Goal: Task Accomplishment & Management: Manage account settings

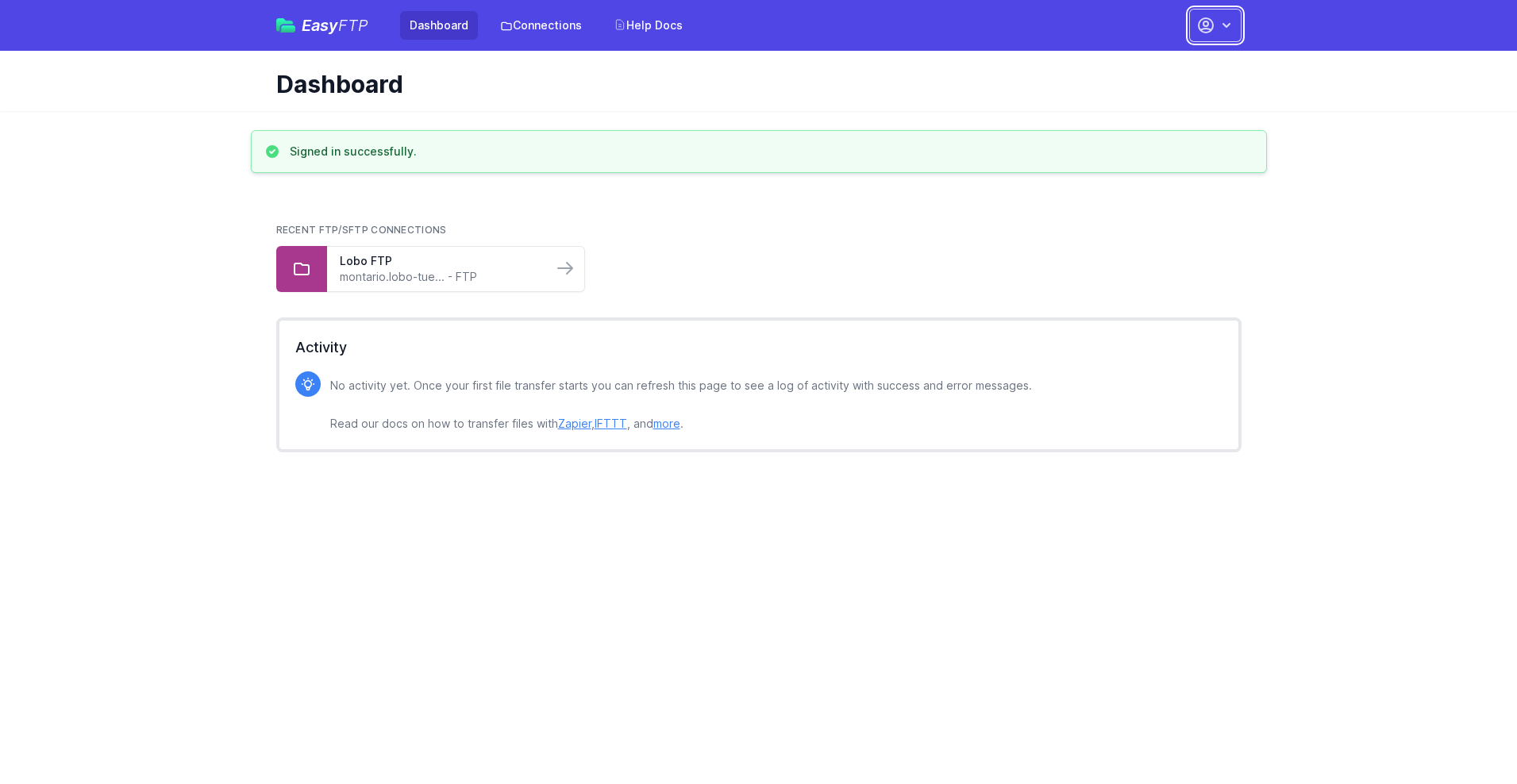
click at [1215, 25] on button "button" at bounding box center [1215, 25] width 52 height 34
click at [1165, 65] on link "Account Settings" at bounding box center [1165, 66] width 152 height 29
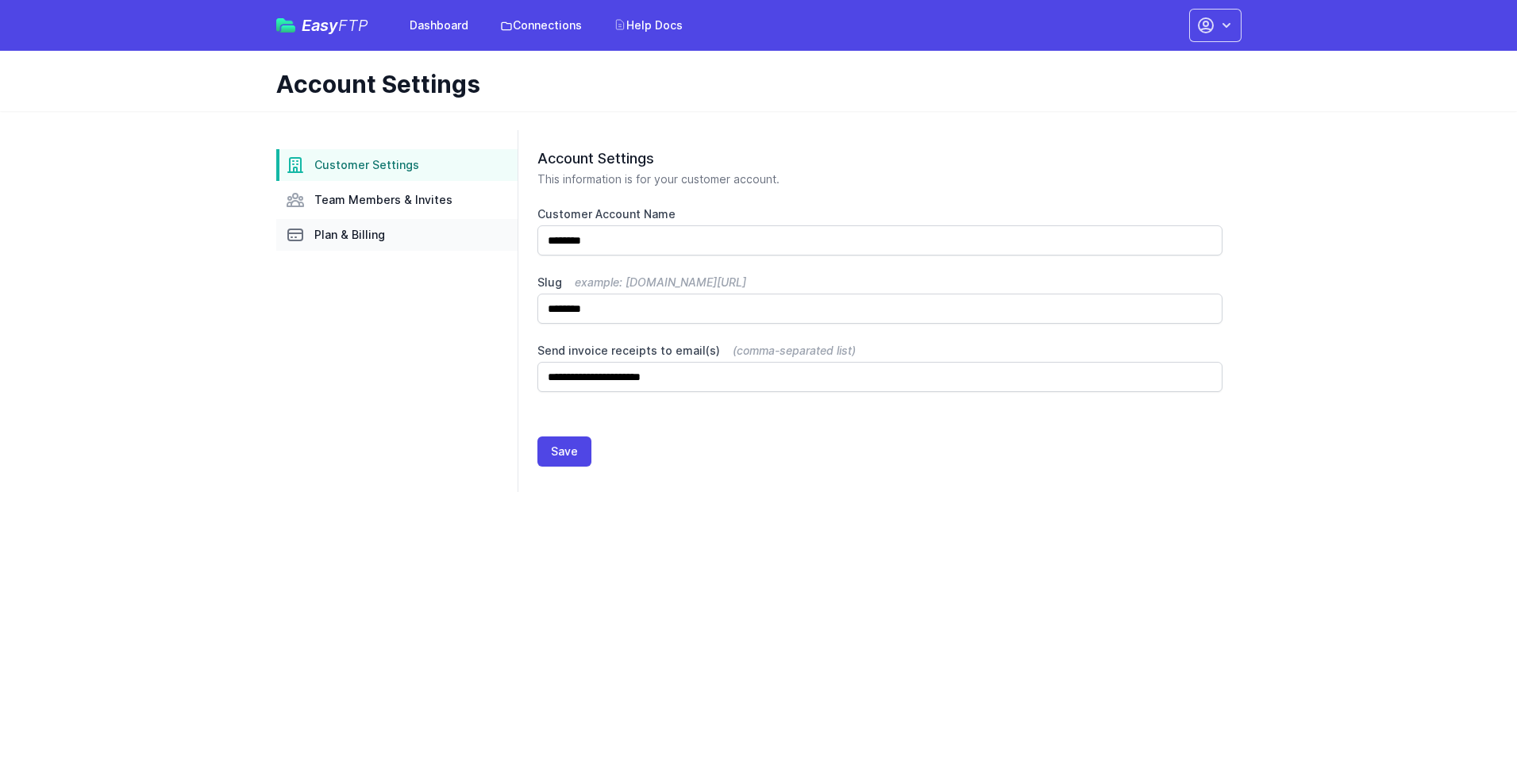
click at [397, 235] on link "Plan & Billing" at bounding box center [396, 235] width 241 height 32
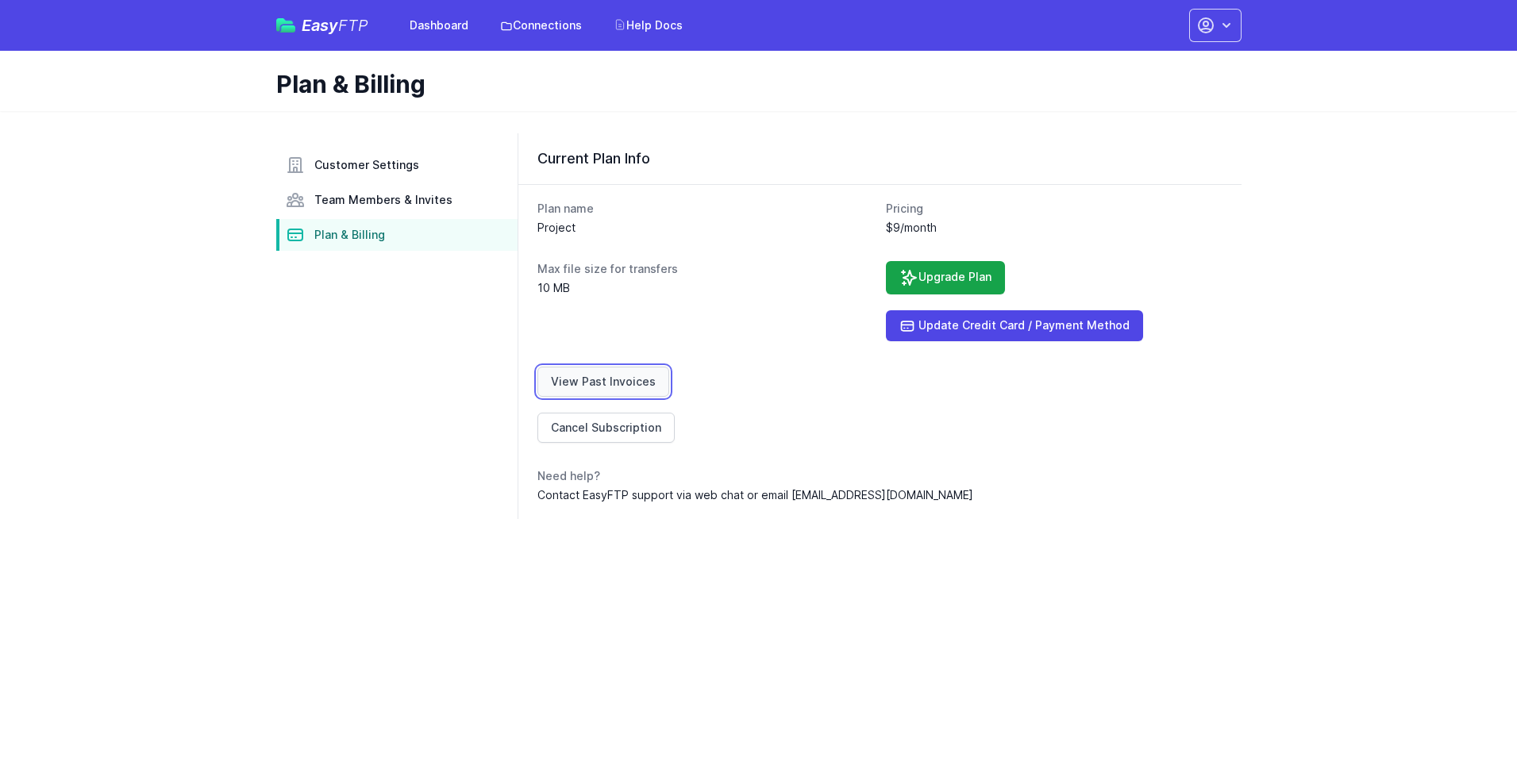
click at [600, 382] on link "View Past Invoices" at bounding box center [603, 381] width 132 height 30
